Goal: Task Accomplishment & Management: Complete application form

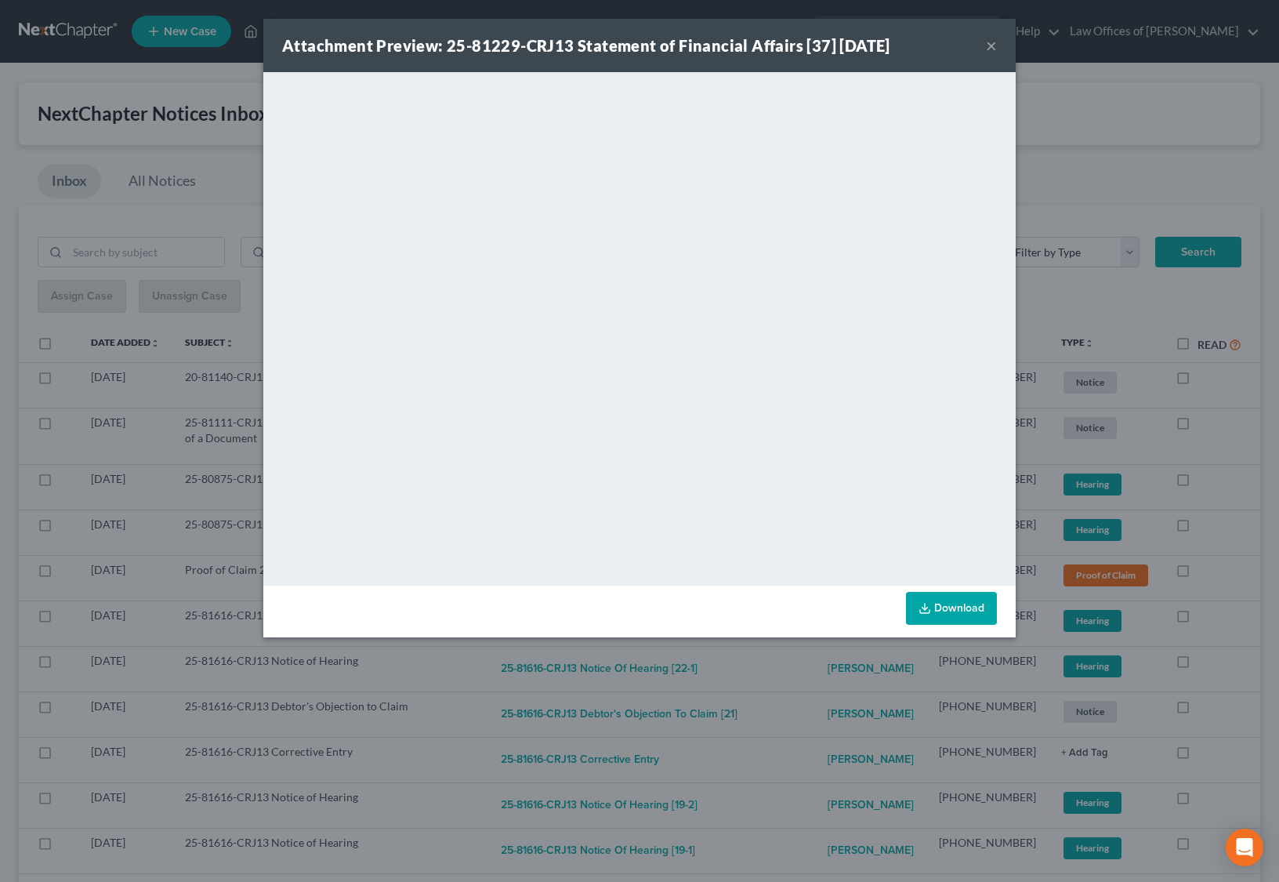
scroll to position [147, 0]
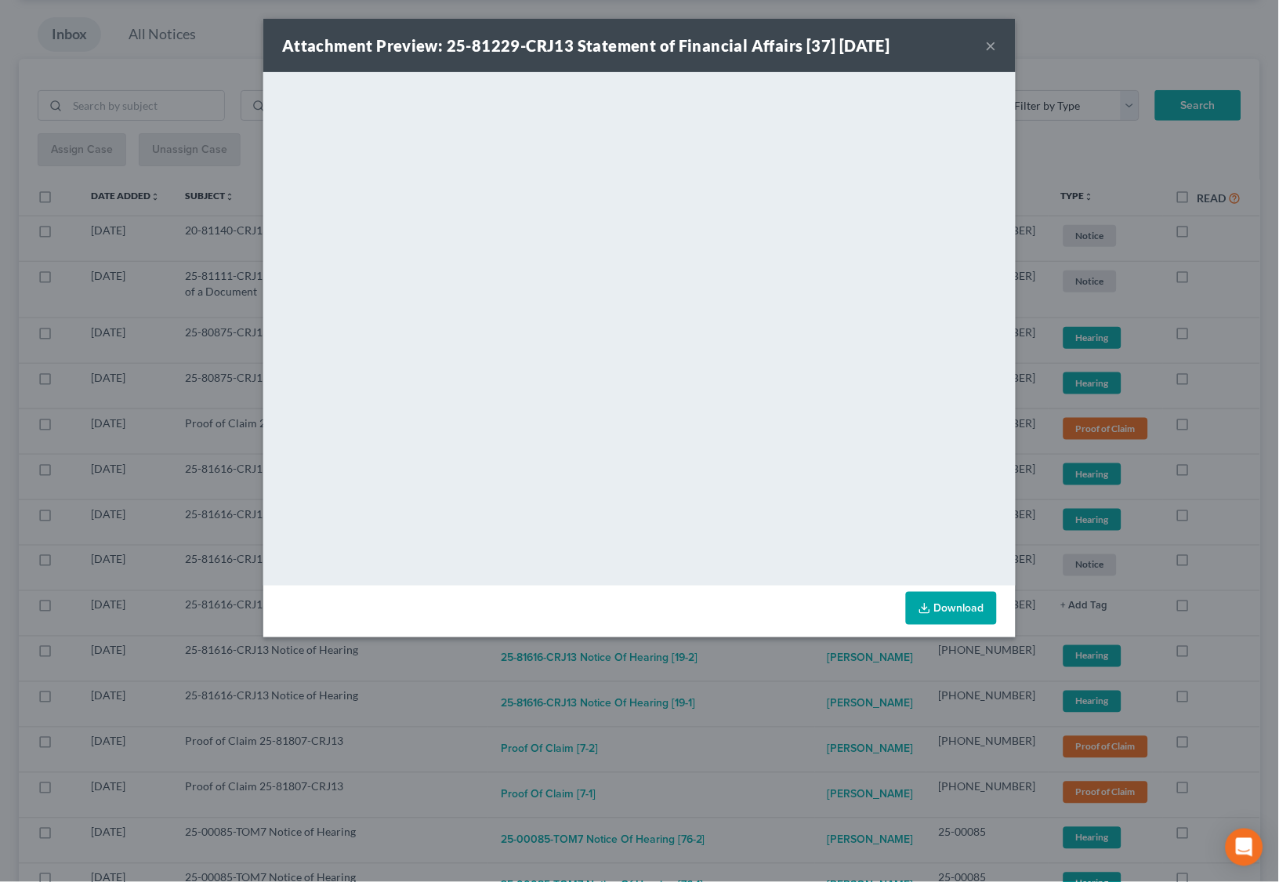
click at [993, 45] on button "×" at bounding box center [991, 45] width 11 height 19
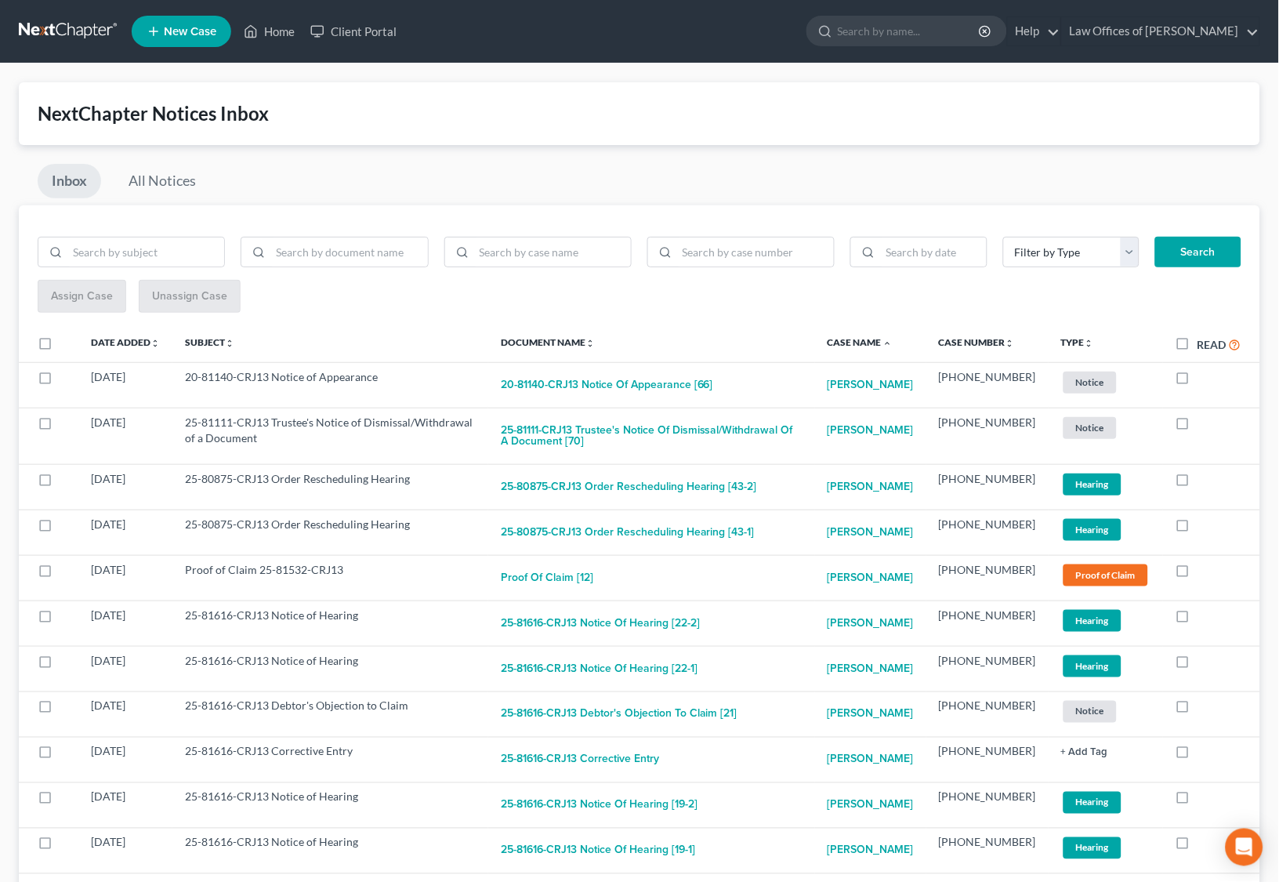
scroll to position [0, 0]
click at [75, 21] on link at bounding box center [69, 31] width 100 height 28
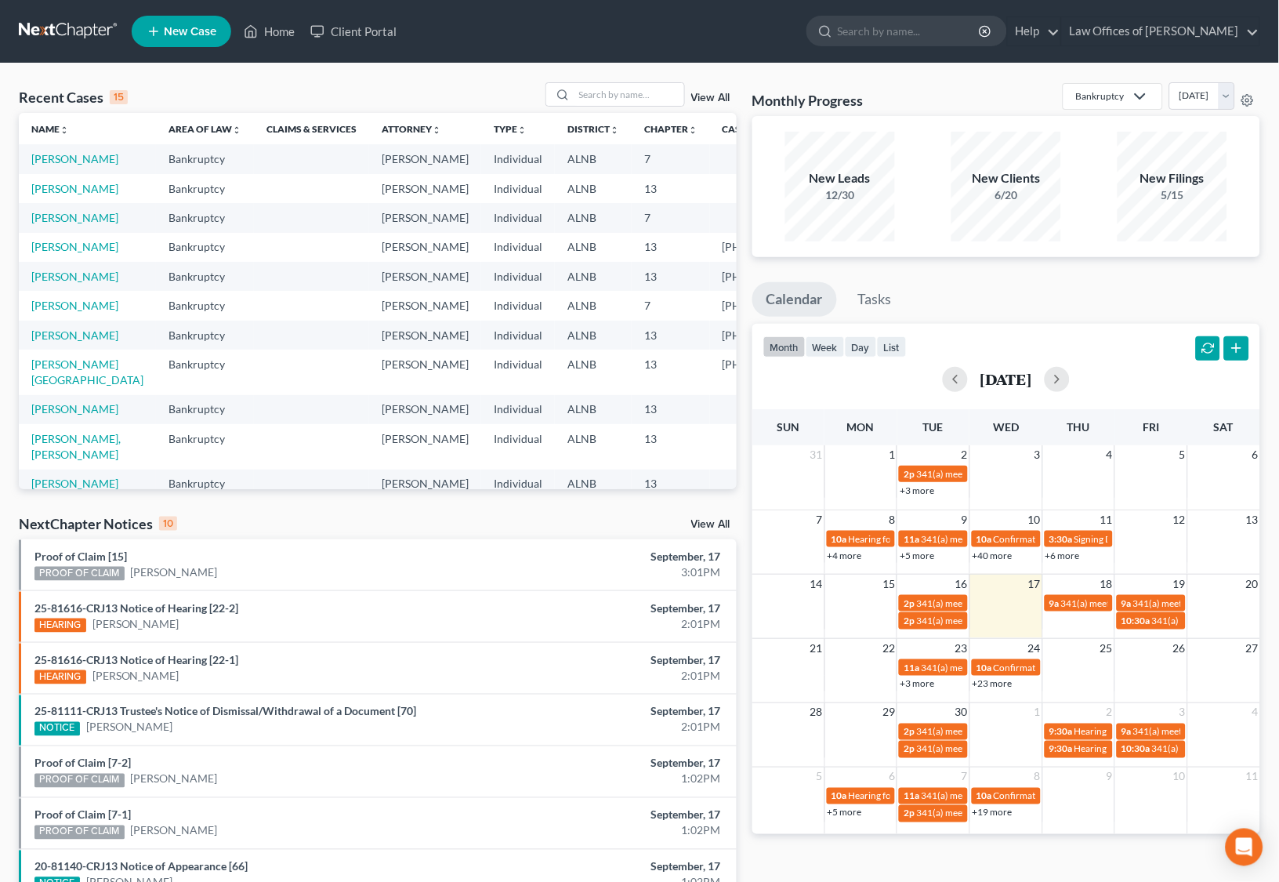
click at [181, 38] on link "New Case" at bounding box center [182, 31] width 100 height 31
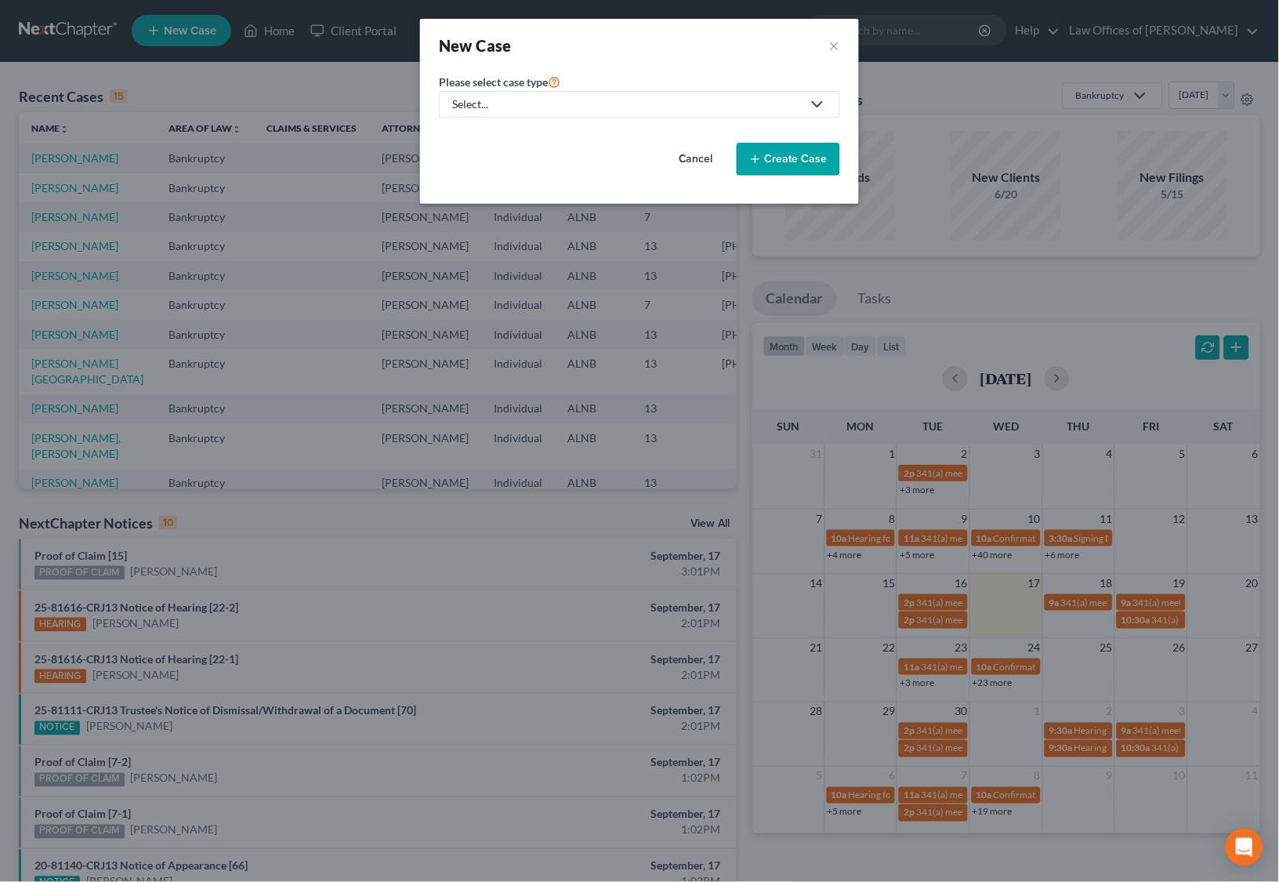
click at [666, 100] on div "Select..." at bounding box center [627, 104] width 350 height 16
click at [489, 138] on div "Bankruptcy" at bounding box center [482, 137] width 56 height 16
select select "1"
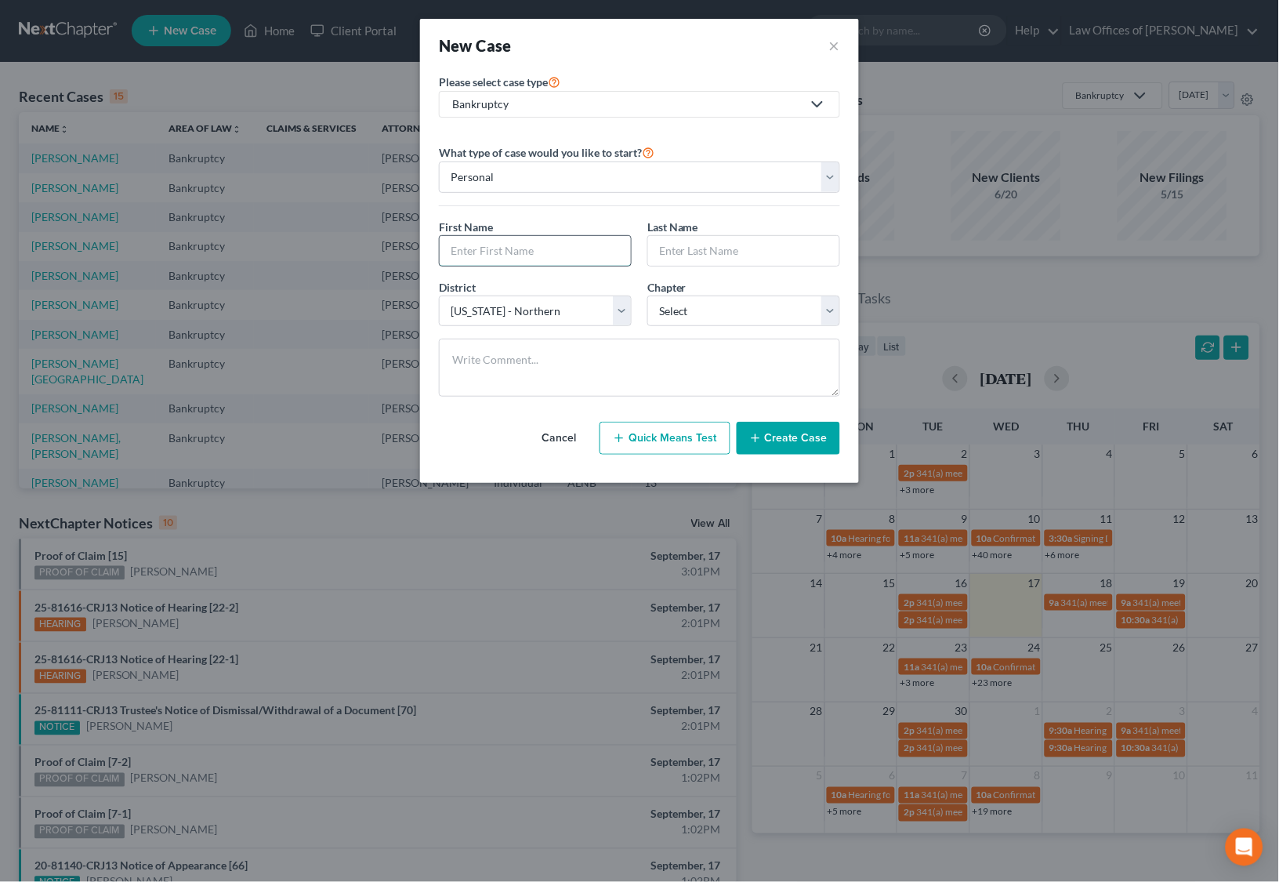
type input "r"
type input "Raven"
type input "Hudson"
select select "0"
click at [786, 441] on button "Create Case" at bounding box center [788, 438] width 103 height 33
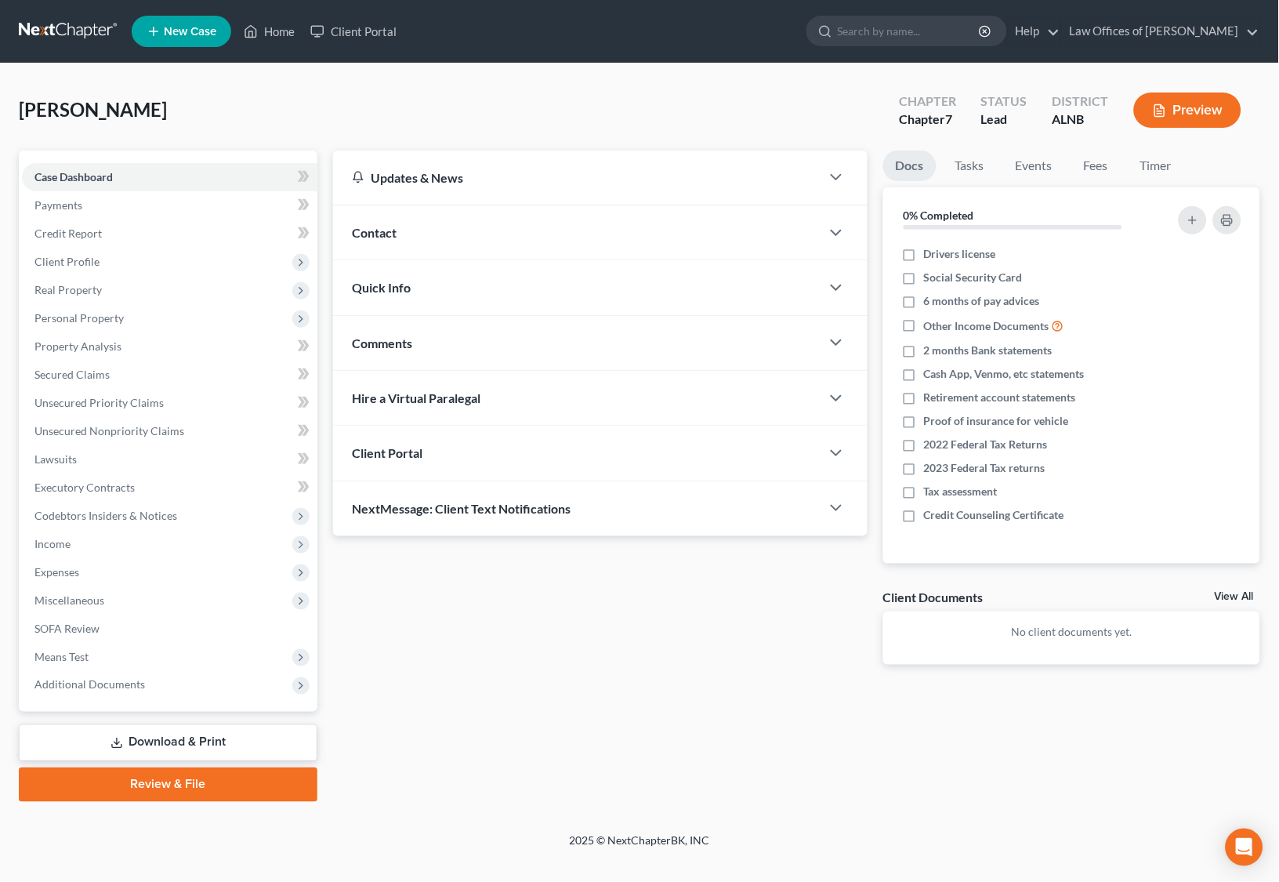
scroll to position [1, 0]
